Goal: Check status

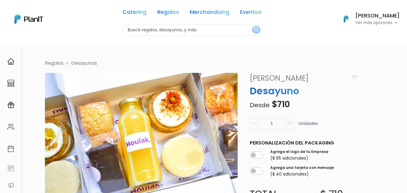
click at [387, 21] on p "Ver más opciones" at bounding box center [377, 23] width 45 height 4
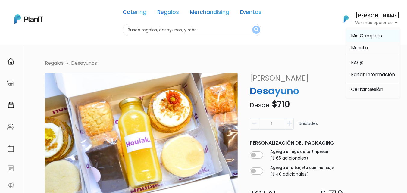
click at [368, 38] on span "Mis Compras" at bounding box center [366, 35] width 31 height 7
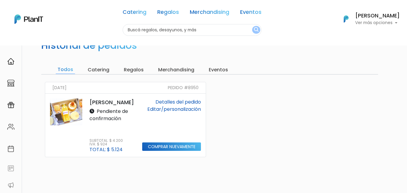
scroll to position [30, 0]
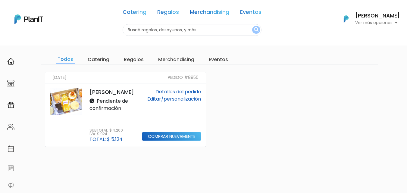
click at [325, 138] on div "[DATE] Pedido #8950 [PERSON_NAME] Pendiente de confirmación Subtotal: $ 4.200 I…" at bounding box center [209, 132] width 337 height 121
